Goal: Navigation & Orientation: Go to known website

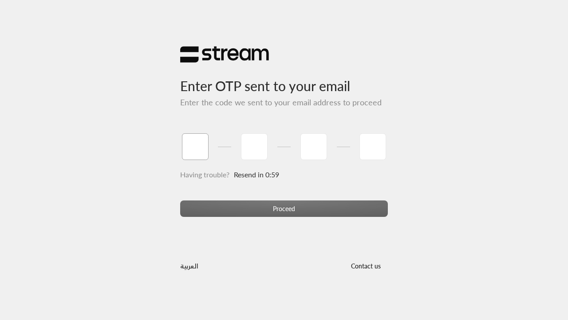
type input "1"
type input "2"
type input "3"
type input "4"
